Goal: Information Seeking & Learning: Find specific fact

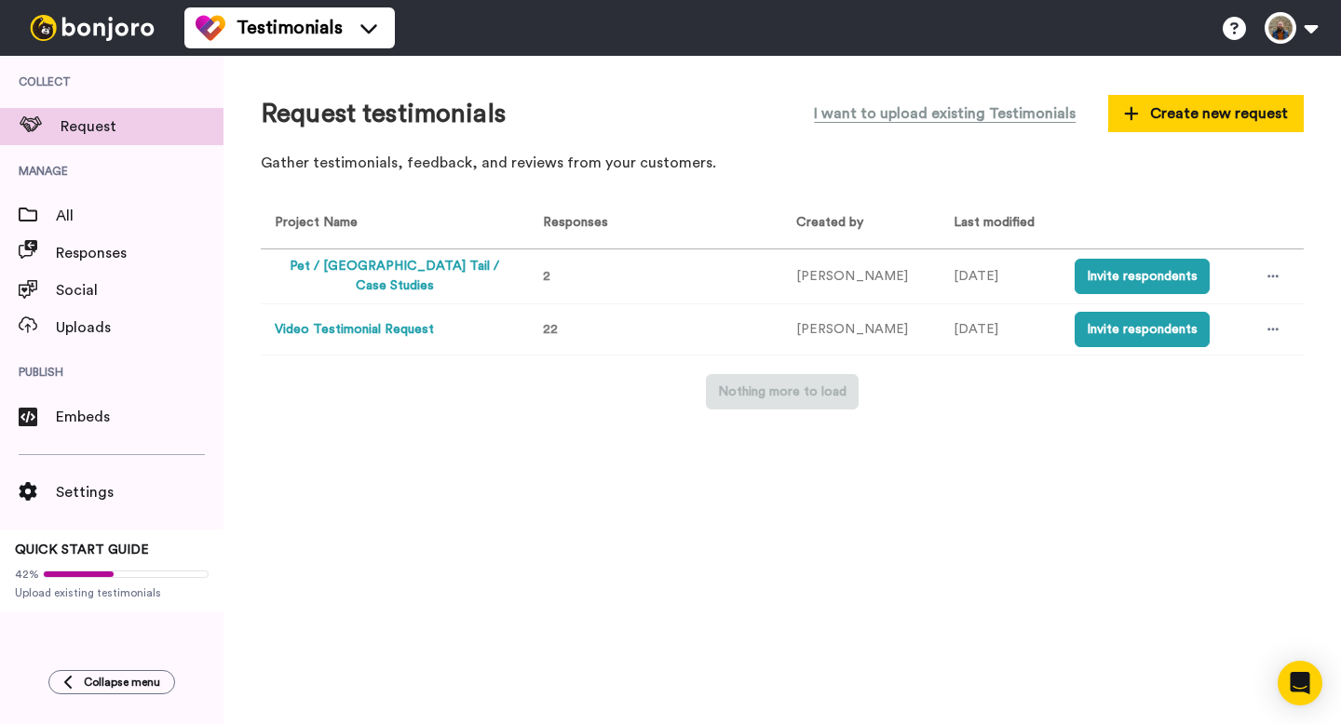
click at [438, 275] on button "Pet / [GEOGRAPHIC_DATA] Tail / Case Studies" at bounding box center [394, 276] width 239 height 39
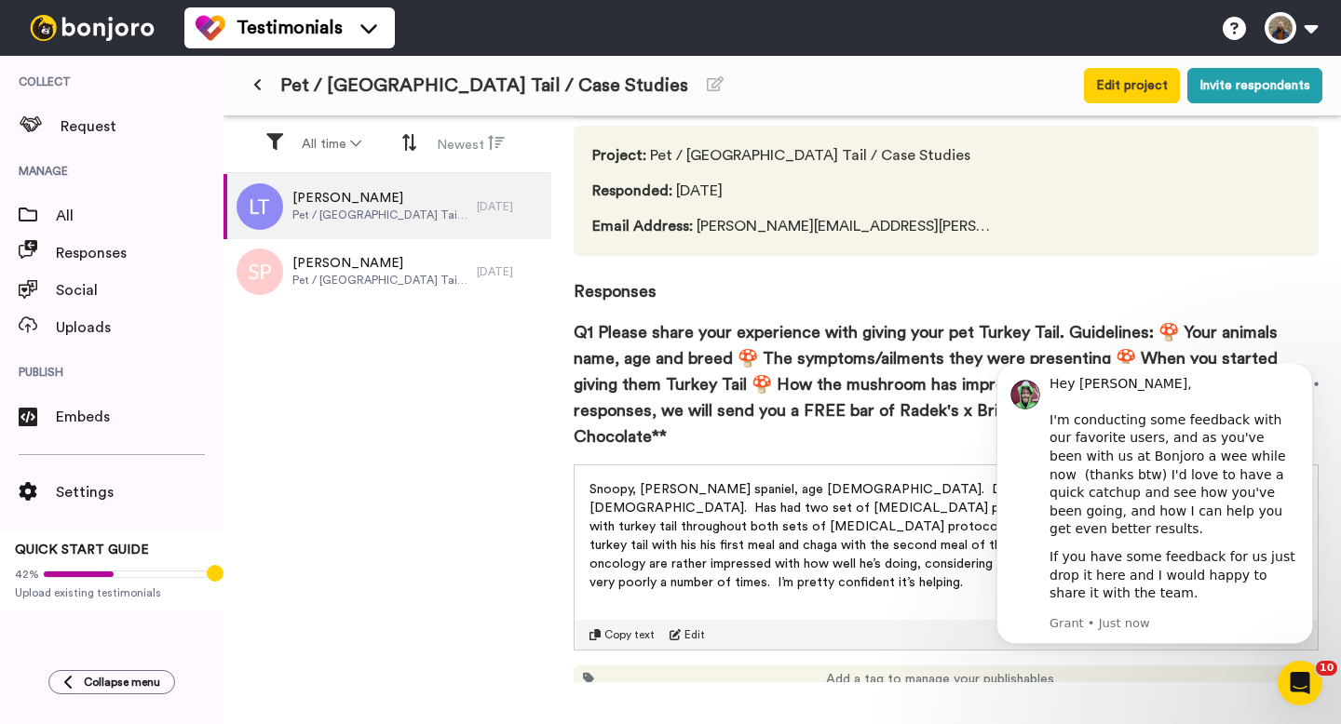
click at [824, 547] on div "Snoopy, [PERSON_NAME] spaniel, age [DEMOGRAPHIC_DATA]. Diagnosed with [MEDICAL_…" at bounding box center [945, 530] width 743 height 130
click at [1305, 381] on button "Dismiss notification" at bounding box center [1307, 369] width 24 height 24
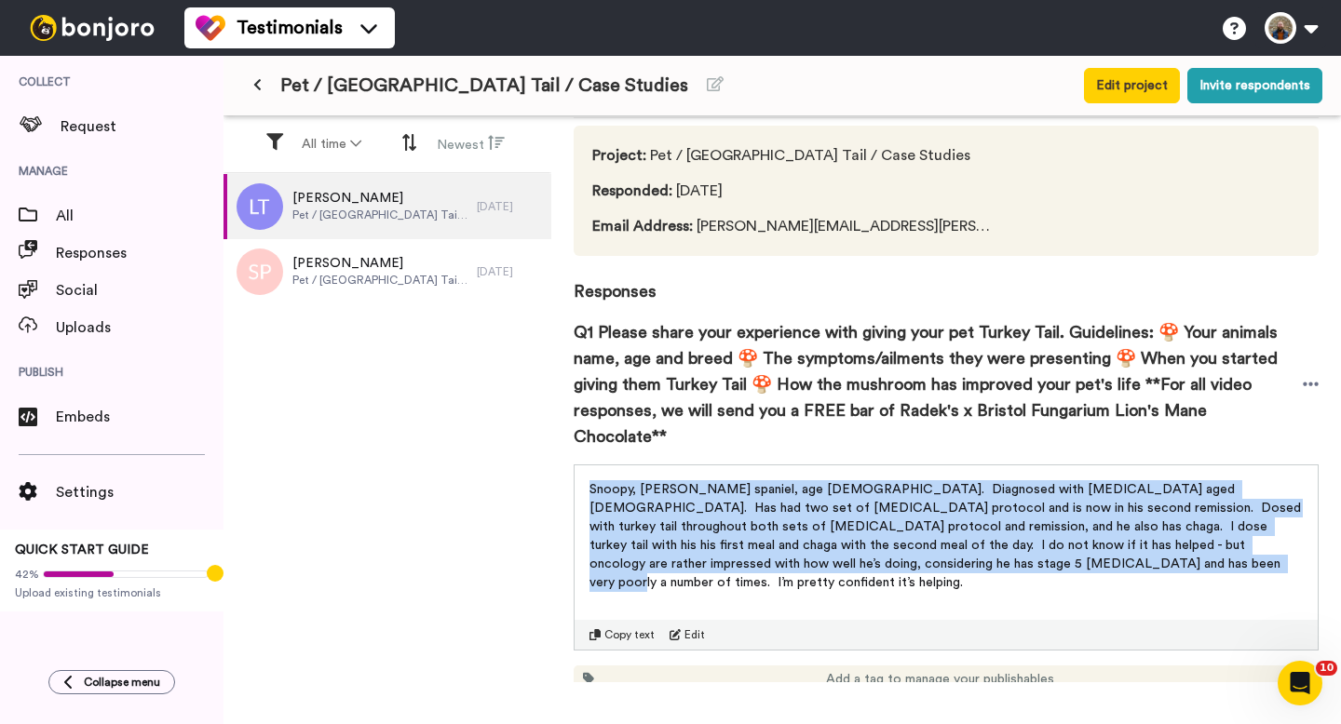
drag, startPoint x: 980, startPoint y: 539, endPoint x: 589, endPoint y: 457, distance: 399.5
click at [589, 480] on p "Snoopy, [PERSON_NAME] spaniel, age [DEMOGRAPHIC_DATA]. Diagnosed with [MEDICAL_…" at bounding box center [945, 536] width 713 height 112
copy span "Snoopy, [PERSON_NAME] spaniel, age [DEMOGRAPHIC_DATA]. Diagnosed with [MEDICAL_…"
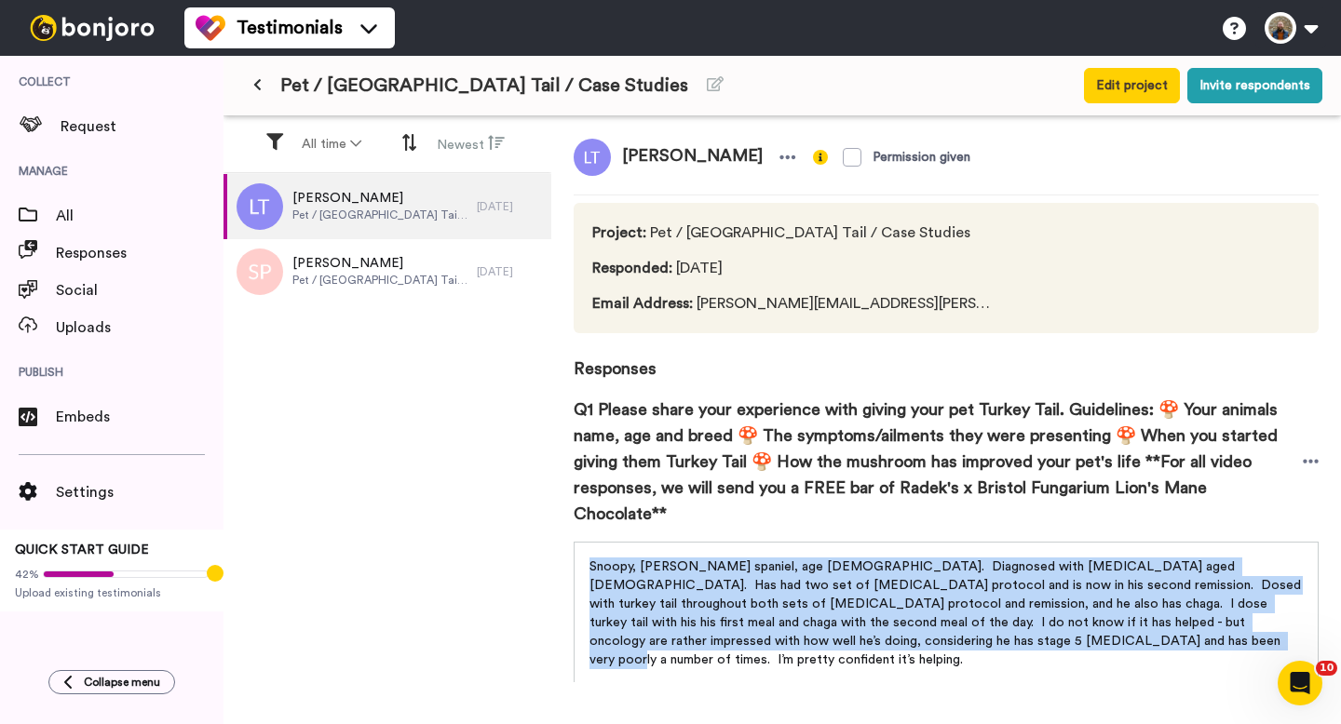
click at [699, 593] on span "Snoopy, [PERSON_NAME] spaniel, age [DEMOGRAPHIC_DATA]. Diagnosed with [MEDICAL_…" at bounding box center [946, 613] width 715 height 106
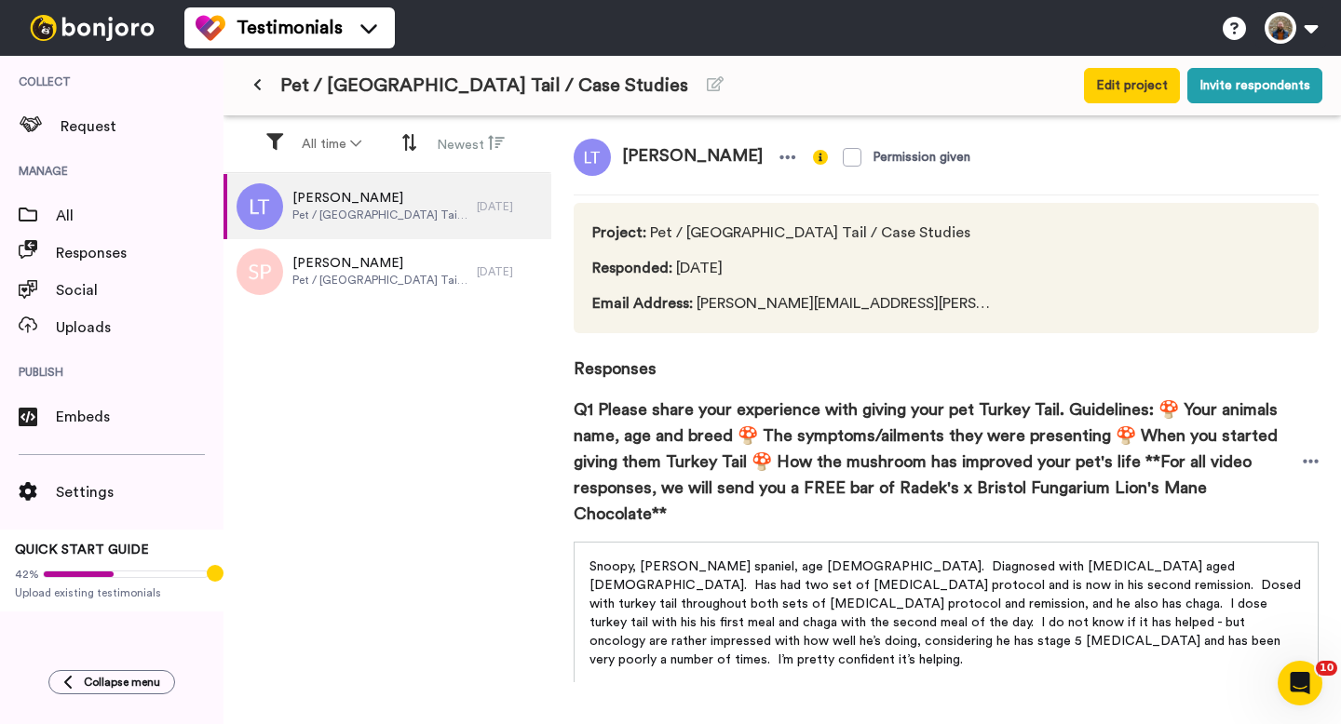
scroll to position [24, 0]
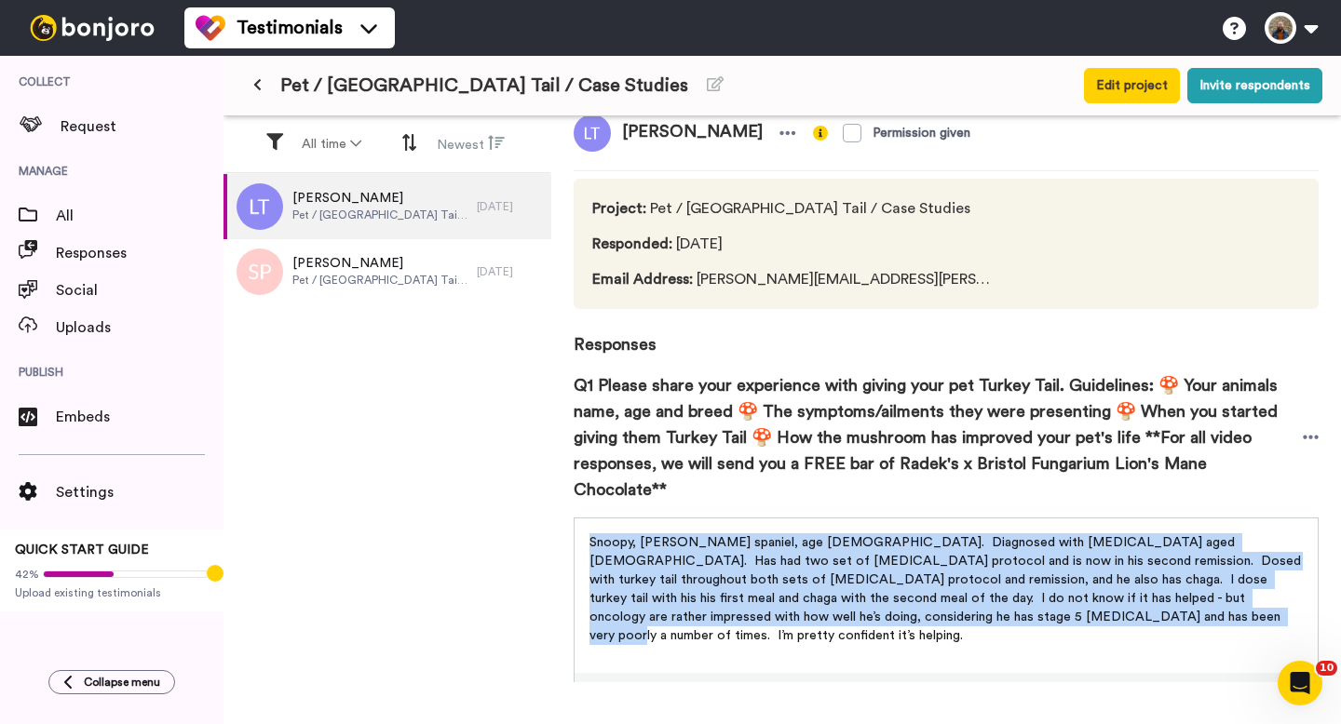
drag, startPoint x: 805, startPoint y: 532, endPoint x: 1004, endPoint y: 611, distance: 214.0
click at [1004, 611] on div "Snoopy, [PERSON_NAME] spaniel, age [DEMOGRAPHIC_DATA]. Diagnosed with [MEDICAL_…" at bounding box center [945, 611] width 745 height 186
copy span "Snoopy, [PERSON_NAME] spaniel, age [DEMOGRAPHIC_DATA]. Diagnosed with [MEDICAL_…"
